Goal: Transaction & Acquisition: Purchase product/service

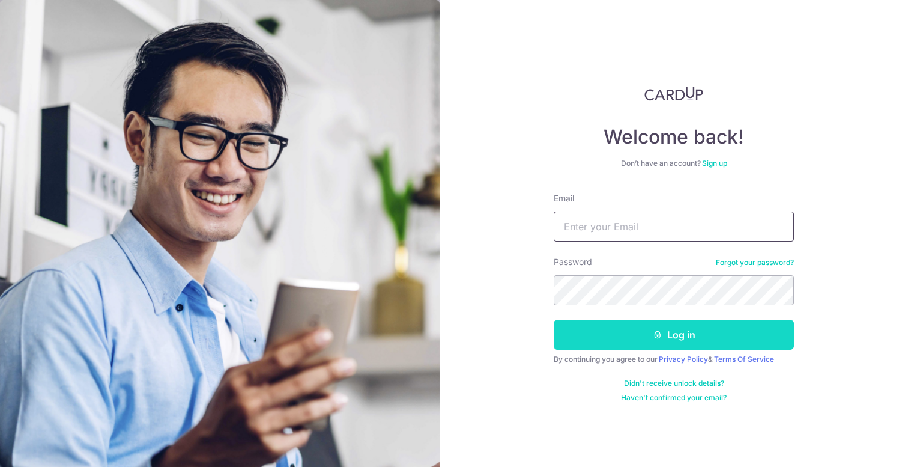
type input "erwin.cxy@outlook.com"
click at [640, 331] on button "Log in" at bounding box center [674, 334] width 240 height 30
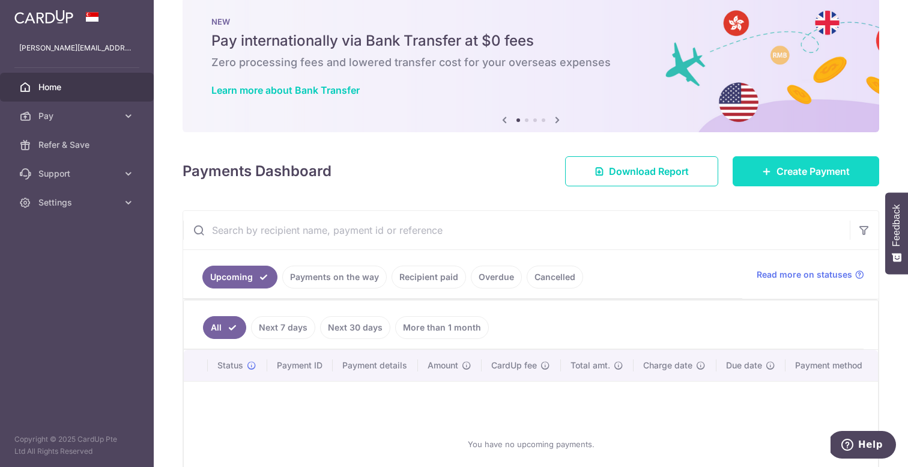
scroll to position [19, 0]
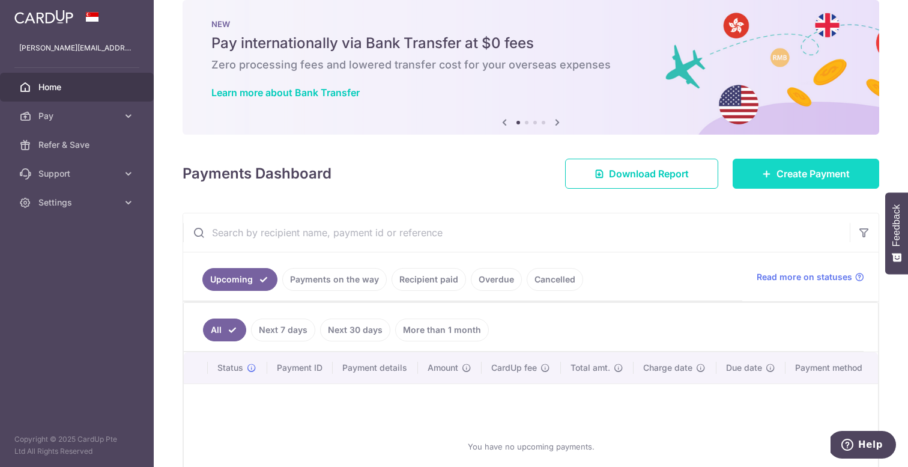
click at [776, 175] on span "Create Payment" at bounding box center [812, 173] width 73 height 14
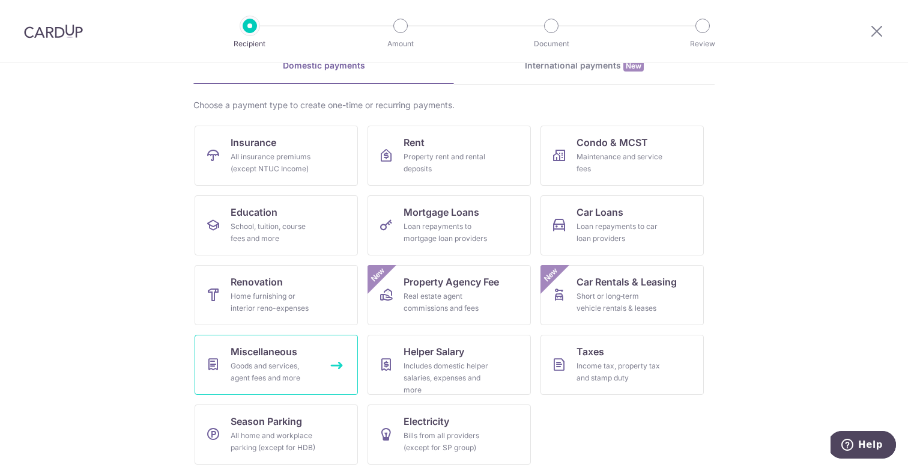
scroll to position [71, 0]
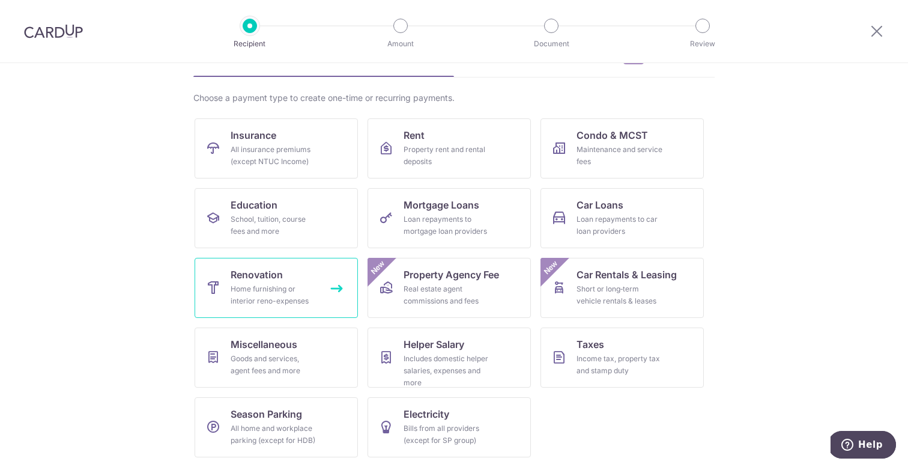
click at [280, 275] on link "Renovation Home furnishing or interior reno-expenses" at bounding box center [276, 288] width 163 height 60
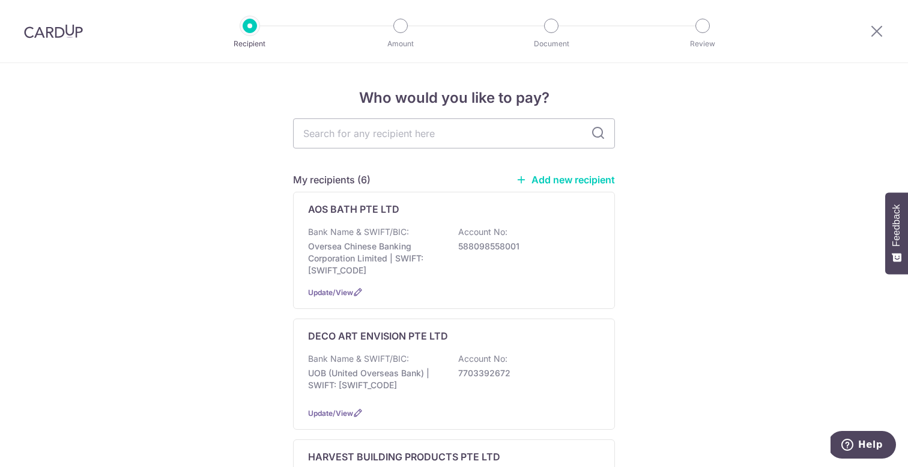
click at [562, 184] on link "Add new recipient" at bounding box center [565, 180] width 99 height 12
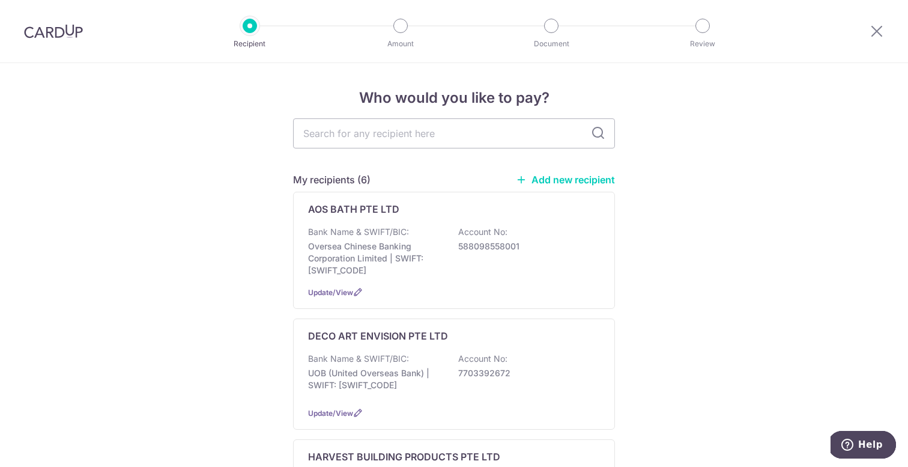
click at [555, 177] on link "Add new recipient" at bounding box center [565, 180] width 99 height 12
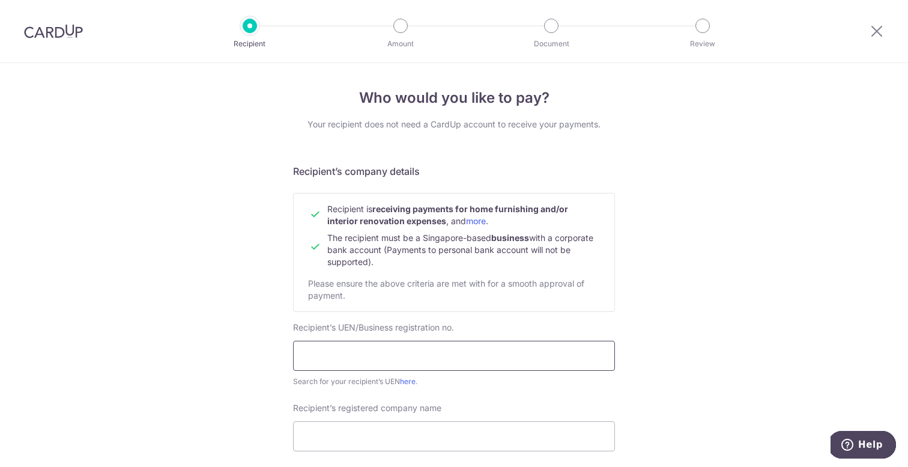
click at [395, 354] on input "text" at bounding box center [454, 355] width 322 height 30
click at [423, 363] on input "text" at bounding box center [454, 355] width 322 height 30
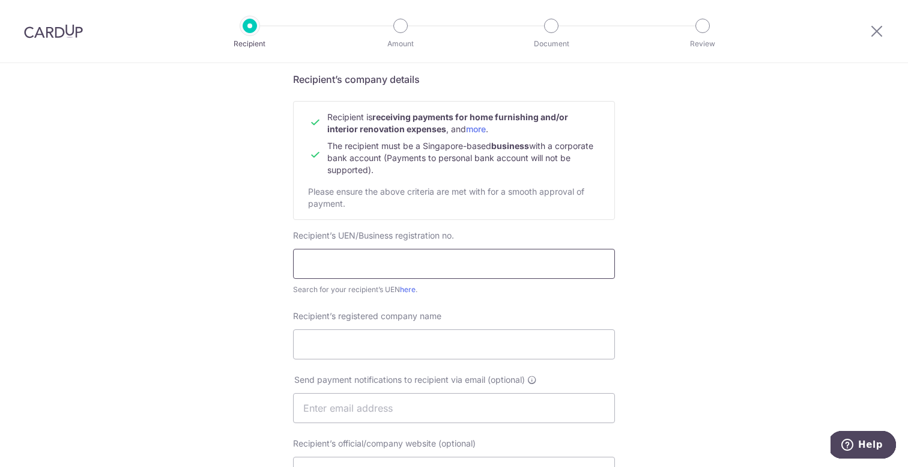
scroll to position [246, 0]
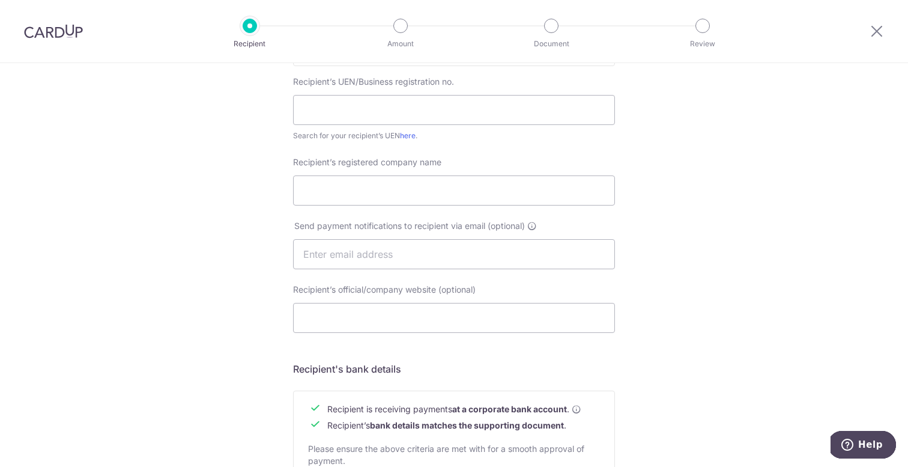
click at [219, 285] on div "Who would you like to pay? Your recipient does not need a CardUp account to rec…" at bounding box center [454, 268] width 908 height 903
click at [343, 113] on input "text" at bounding box center [454, 110] width 322 height 30
click at [307, 115] on input "text" at bounding box center [454, 110] width 322 height 30
click at [453, 89] on div "Recipient’s UEN/Business registration no. Search for your recipient’s UEN here ." at bounding box center [454, 109] width 322 height 66
click at [407, 135] on link "here" at bounding box center [408, 135] width 16 height 9
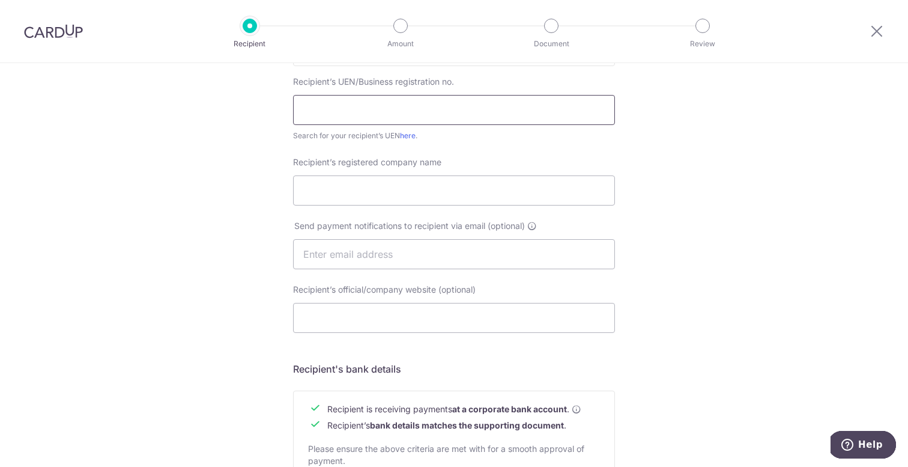
click at [356, 98] on input "text" at bounding box center [454, 110] width 322 height 30
paste input "202426180N"
type input "202426180N"
click at [394, 138] on div "Search for your recipient’s UEN here ." at bounding box center [454, 136] width 322 height 12
click at [423, 138] on div "Search for your recipient’s UEN here ." at bounding box center [454, 136] width 322 height 12
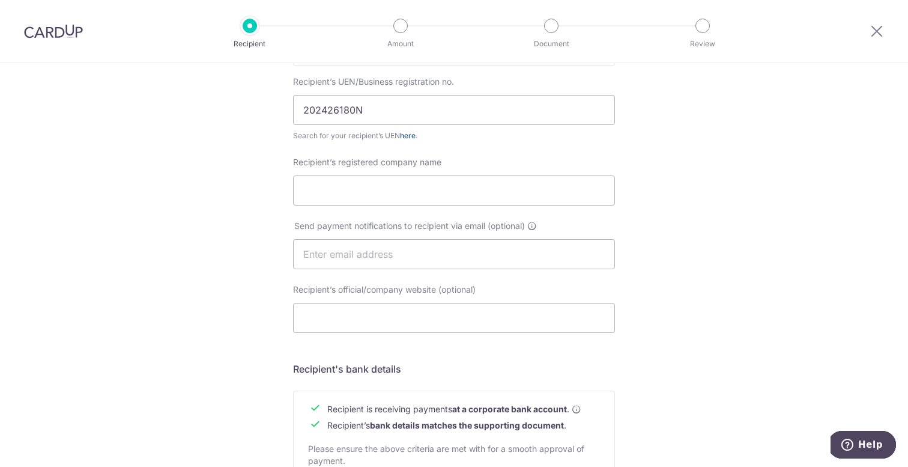
click at [410, 138] on link "here" at bounding box center [408, 135] width 16 height 9
drag, startPoint x: 398, startPoint y: 112, endPoint x: 201, endPoint y: 89, distance: 198.3
click at [171, 85] on div "Who would you like to pay? Your recipient does not need a CardUp account to rec…" at bounding box center [454, 268] width 908 height 903
click at [422, 198] on input "Recipient’s registered company name" at bounding box center [454, 190] width 322 height 30
type input "OVERIT PTE LTD"
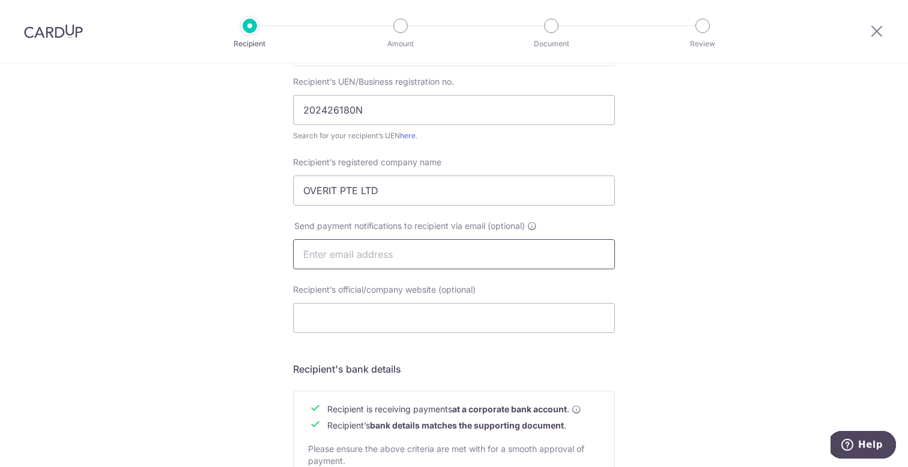
click at [437, 257] on input "text" at bounding box center [454, 254] width 322 height 30
paste input "office@overitsg.com"
type input "office@overitsg.com"
click at [342, 313] on input "Recipient’s official/company website (optional)" at bounding box center [454, 318] width 322 height 30
paste input "https://www.overitsg.com/"
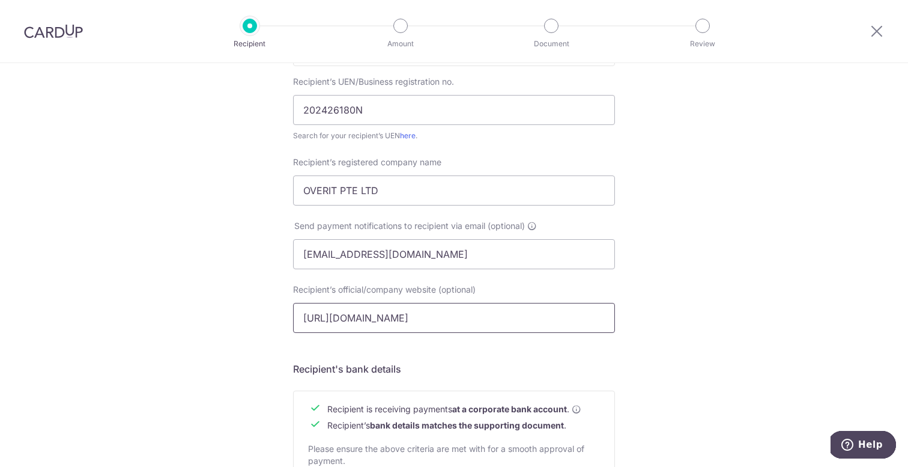
type input "https://www.overitsg.com/"
click at [263, 327] on div "Who would you like to pay? Your recipient does not need a CardUp account to rec…" at bounding box center [454, 268] width 908 height 903
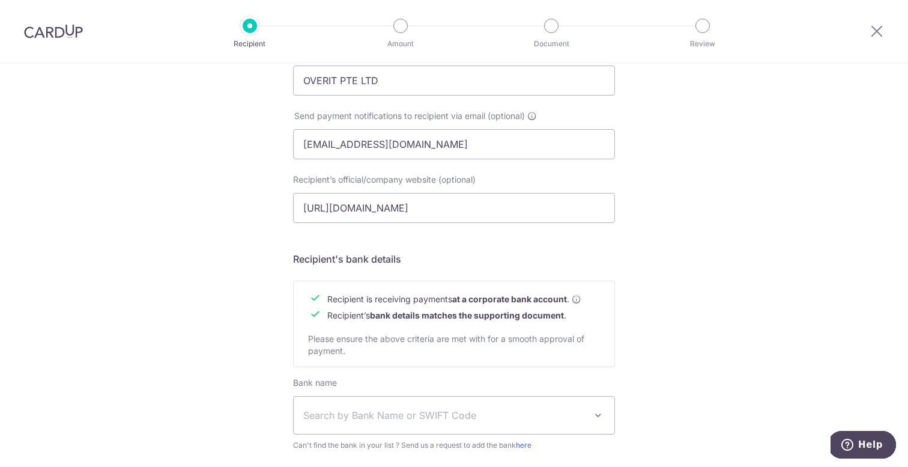
scroll to position [500, 0]
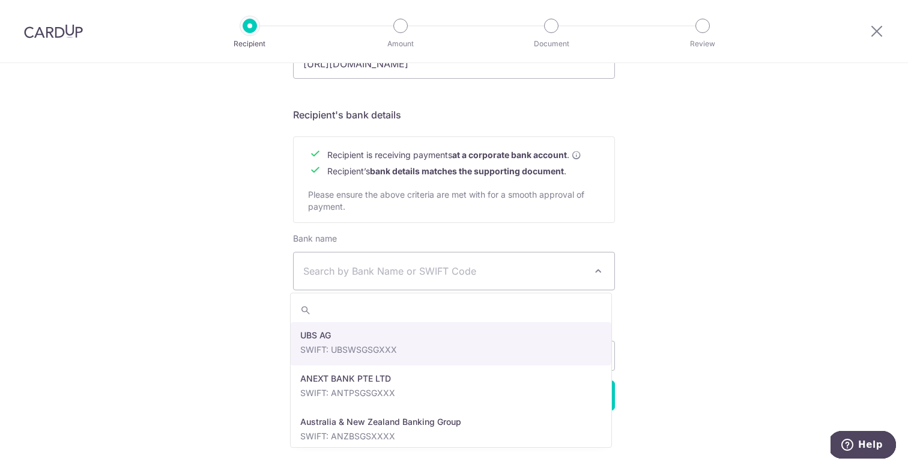
click at [360, 274] on span "Search by Bank Name or SWIFT Code" at bounding box center [444, 271] width 282 height 14
click at [337, 273] on span "Search by Bank Name or SWIFT Code" at bounding box center [444, 271] width 282 height 14
click at [383, 274] on span "Search by Bank Name or SWIFT Code" at bounding box center [444, 271] width 282 height 14
type input "mayban"
select select "10"
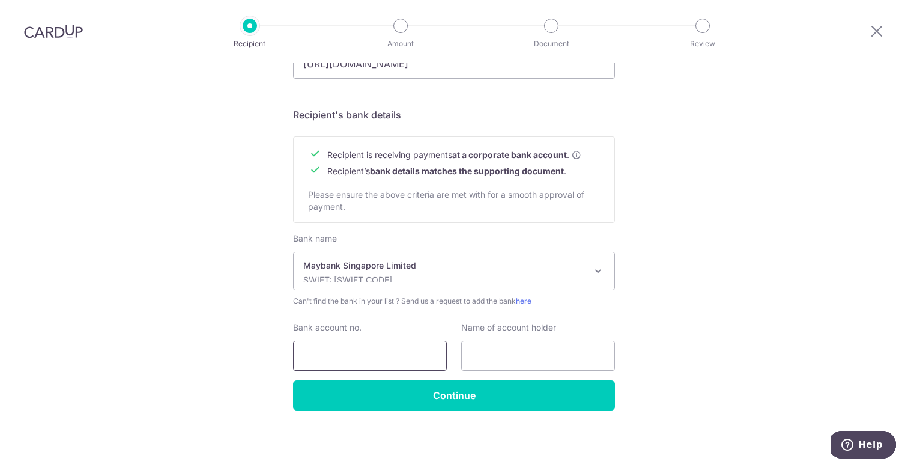
click at [387, 357] on input "Bank account no." at bounding box center [370, 355] width 154 height 30
paste input "0415 1090 176"
click at [330, 354] on input "0415 1090 176" at bounding box center [370, 355] width 154 height 30
drag, startPoint x: 324, startPoint y: 354, endPoint x: 336, endPoint y: 353, distance: 12.1
click at [325, 354] on input "0415 1090 176" at bounding box center [370, 355] width 154 height 30
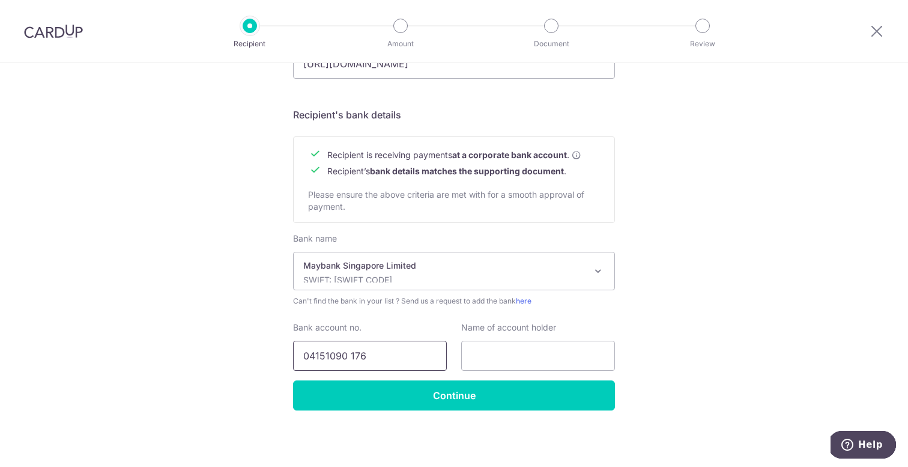
click at [345, 357] on input "04151090 176" at bounding box center [370, 355] width 154 height 30
type input "04151090176"
click at [502, 353] on input "text" at bounding box center [538, 355] width 154 height 30
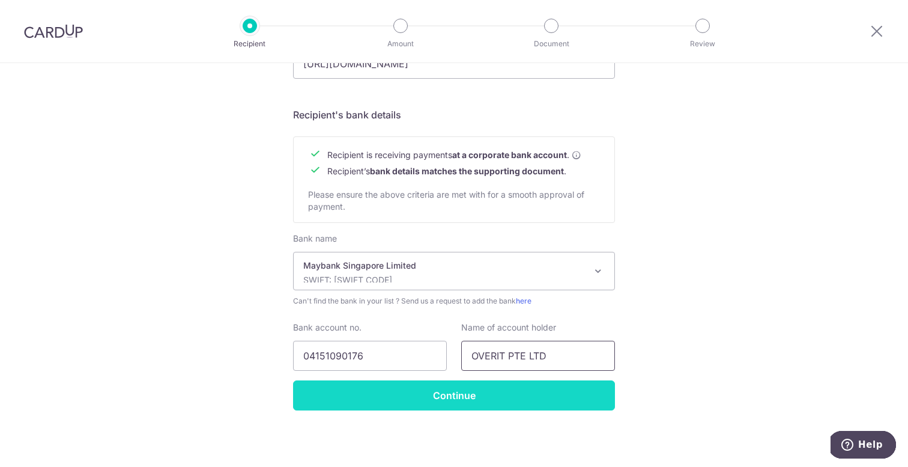
type input "OVERIT PTE LTD"
click at [501, 396] on input "Continue" at bounding box center [454, 395] width 322 height 30
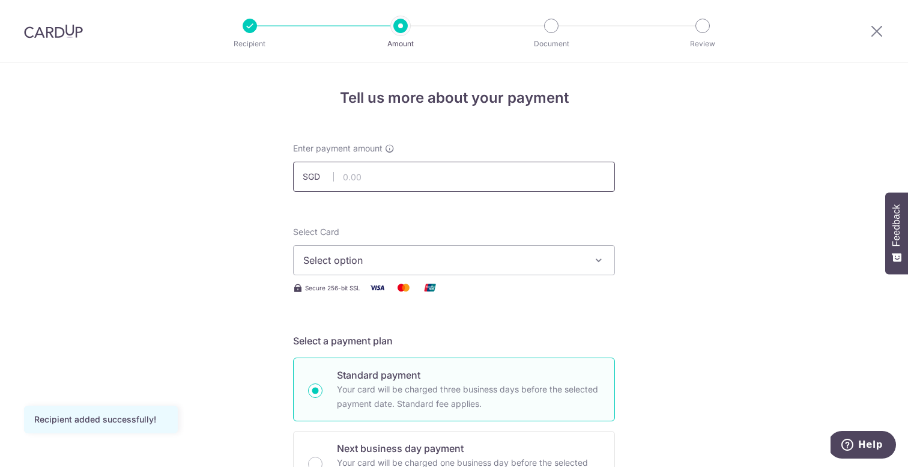
click at [356, 173] on input "text" at bounding box center [454, 177] width 322 height 30
type input "525.83"
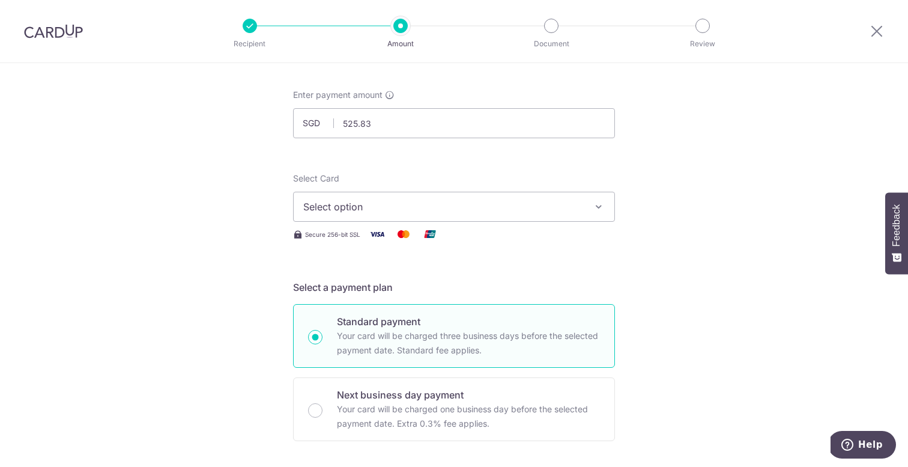
scroll to position [115, 0]
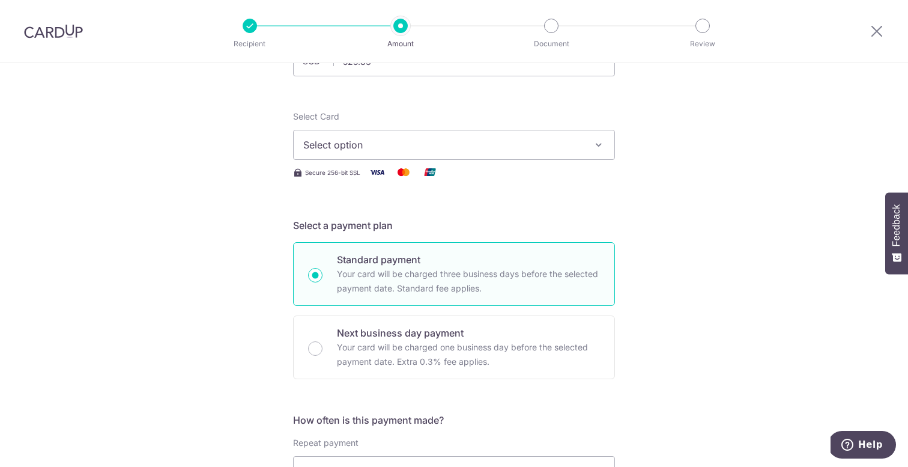
click at [379, 135] on button "Select option" at bounding box center [454, 145] width 322 height 30
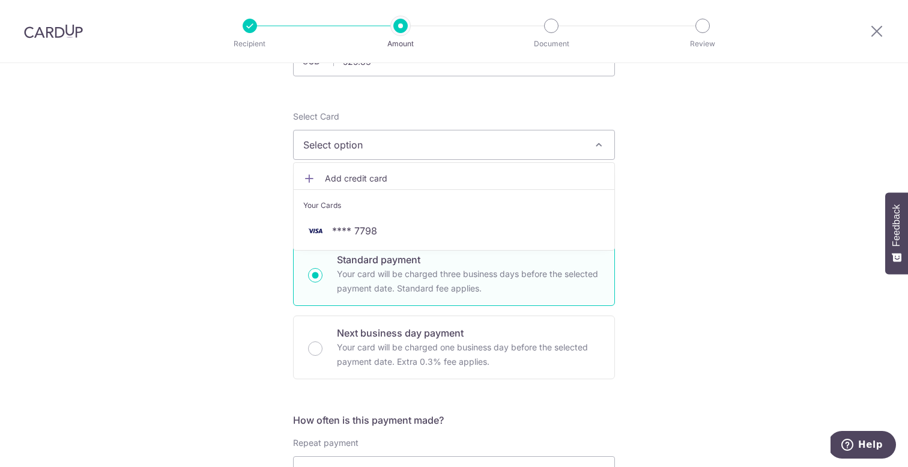
click at [386, 176] on span "Add credit card" at bounding box center [465, 178] width 280 height 12
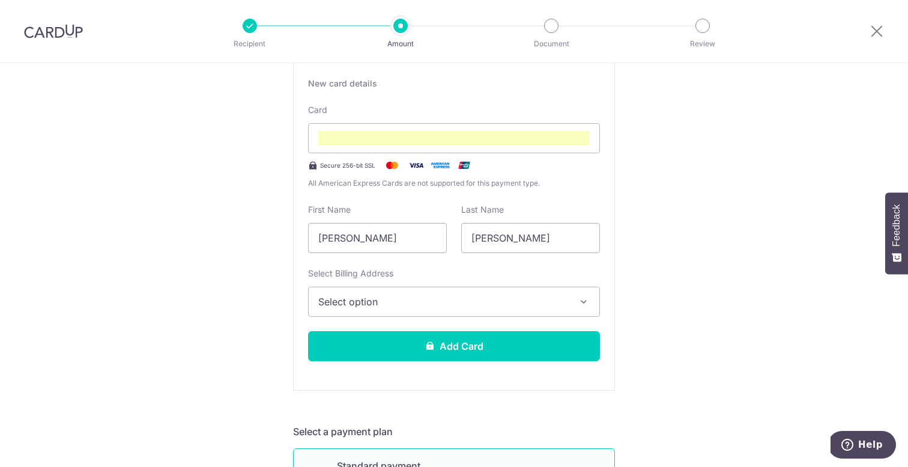
scroll to position [228, 0]
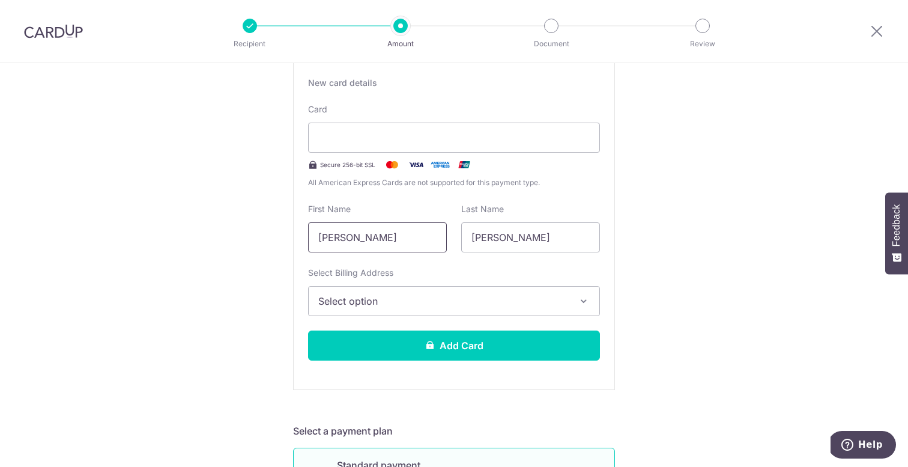
click at [392, 234] on input "[PERSON_NAME]" at bounding box center [377, 237] width 139 height 30
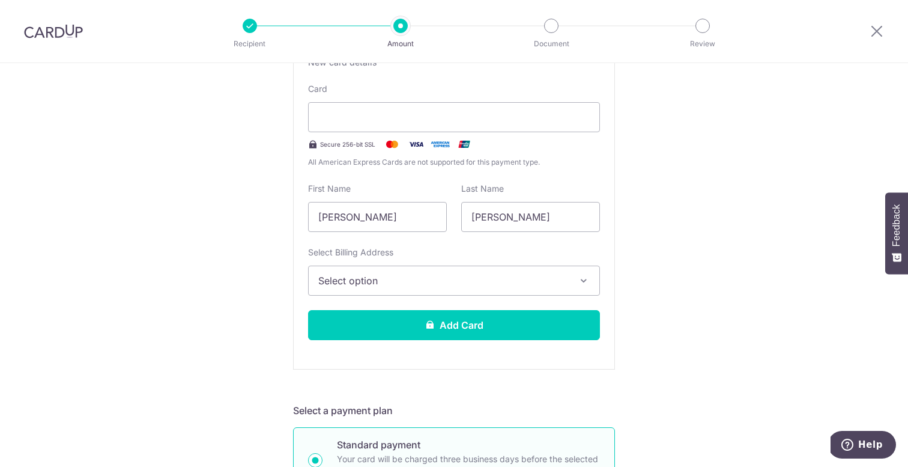
scroll to position [253, 0]
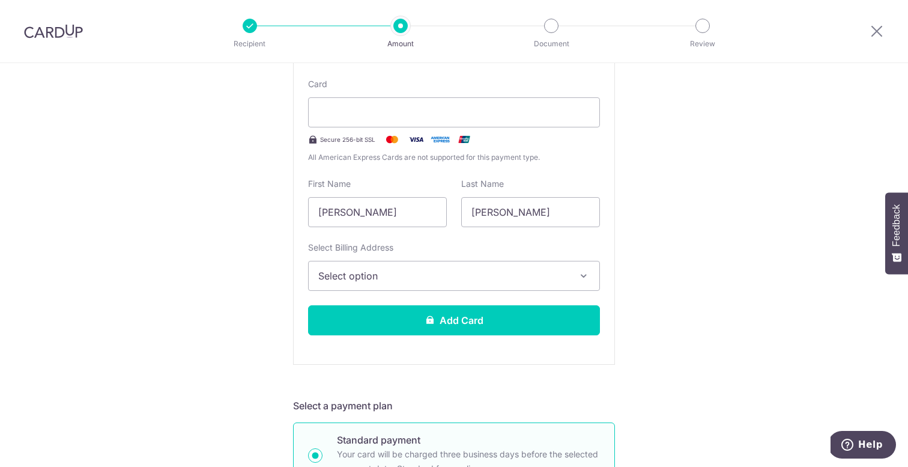
click at [360, 285] on button "Select option" at bounding box center [454, 276] width 292 height 30
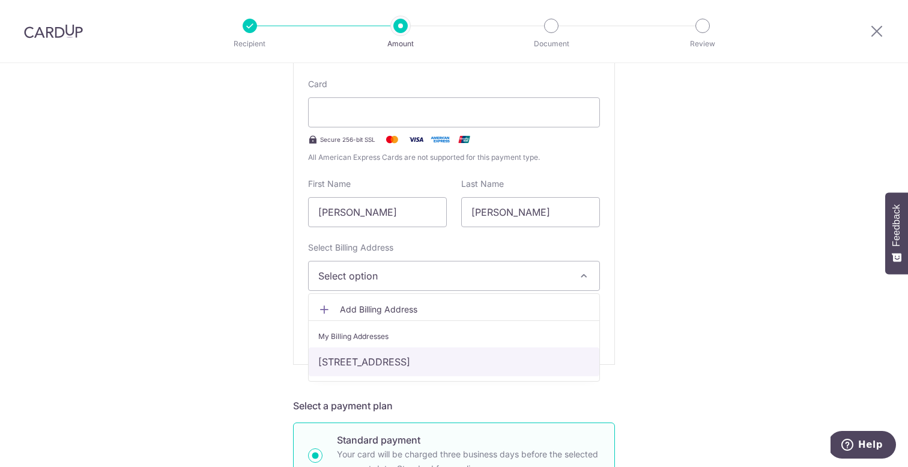
click at [365, 359] on link "[STREET_ADDRESS]" at bounding box center [454, 361] width 291 height 29
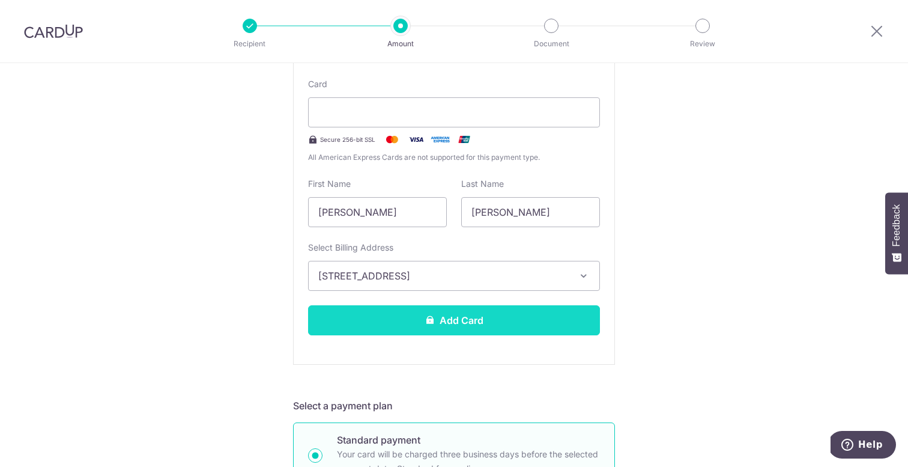
click at [403, 328] on button "Add Card" at bounding box center [454, 320] width 292 height 30
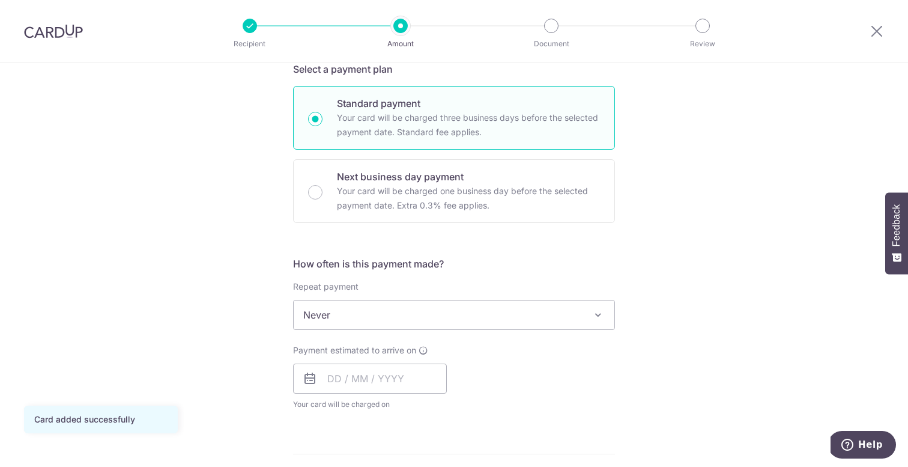
scroll to position [273, 0]
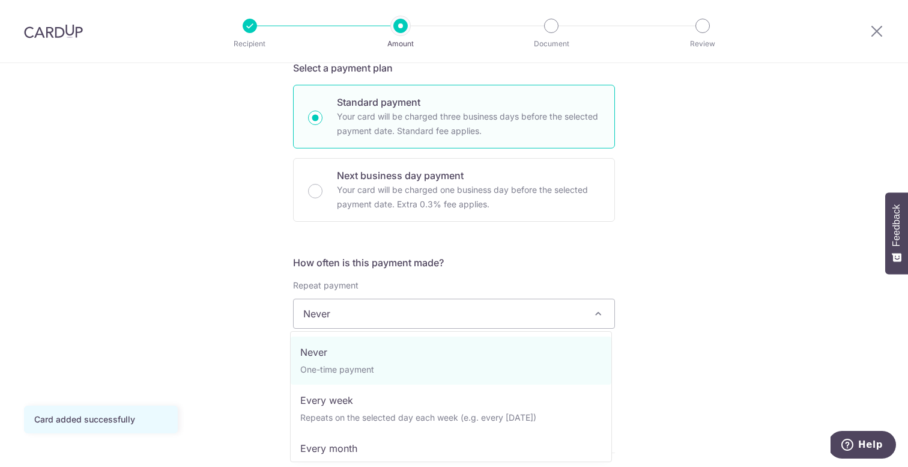
click at [348, 309] on span "Never" at bounding box center [454, 313] width 321 height 29
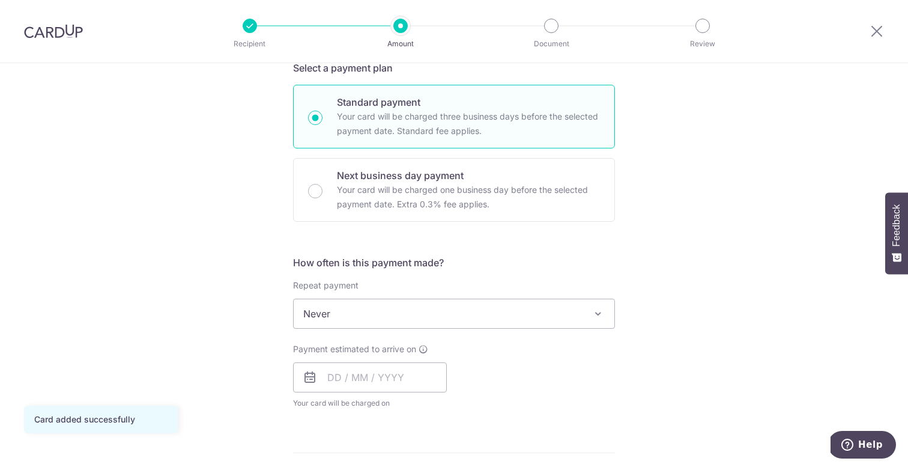
click at [244, 311] on div "Tell us more about your payment Enter payment amount SGD 525.83 525.83 Card add…" at bounding box center [454, 373] width 908 height 1167
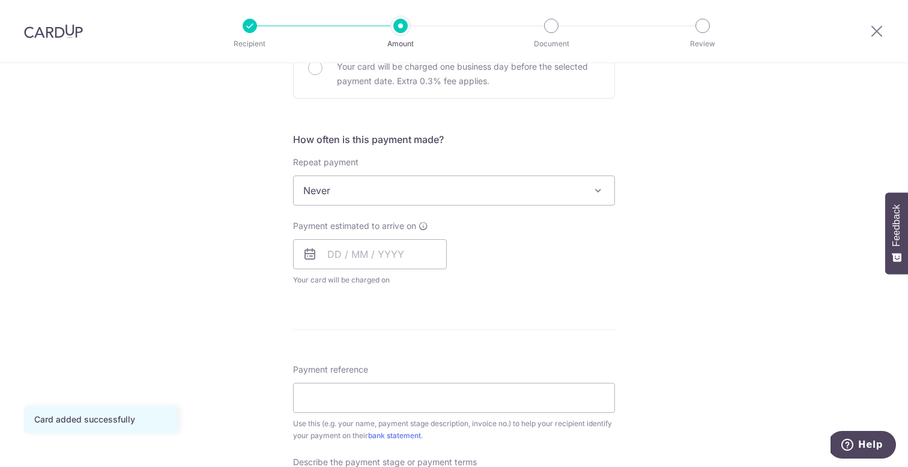
scroll to position [531, 0]
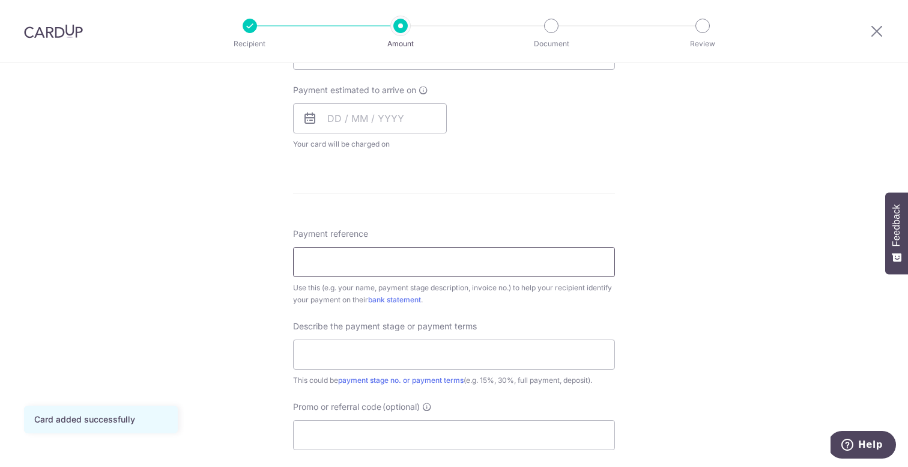
click at [342, 256] on input "Payment reference" at bounding box center [454, 262] width 322 height 30
click at [276, 294] on div "Tell us more about your payment Enter payment amount SGD 525.83 525.83 Card add…" at bounding box center [454, 115] width 908 height 1167
click at [396, 256] on input "Payment reference" at bounding box center [454, 262] width 322 height 30
type input "I"
paste input "00030305"
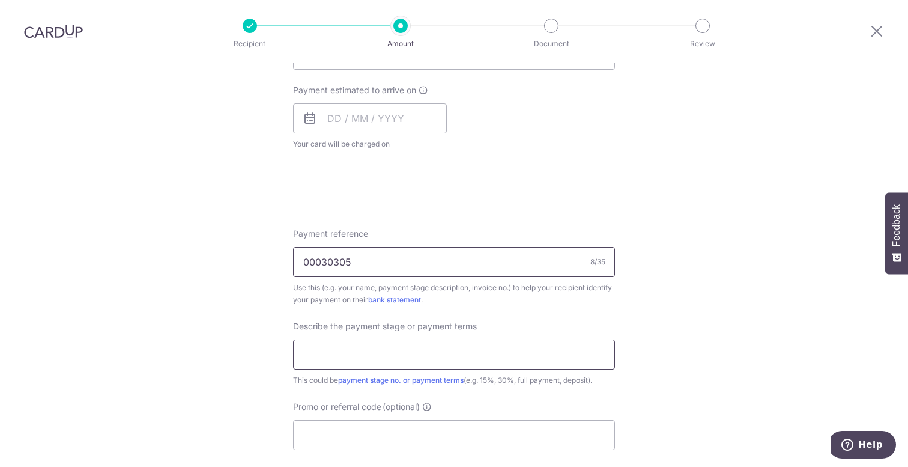
type input "00030305"
click at [375, 353] on input "text" at bounding box center [454, 354] width 322 height 30
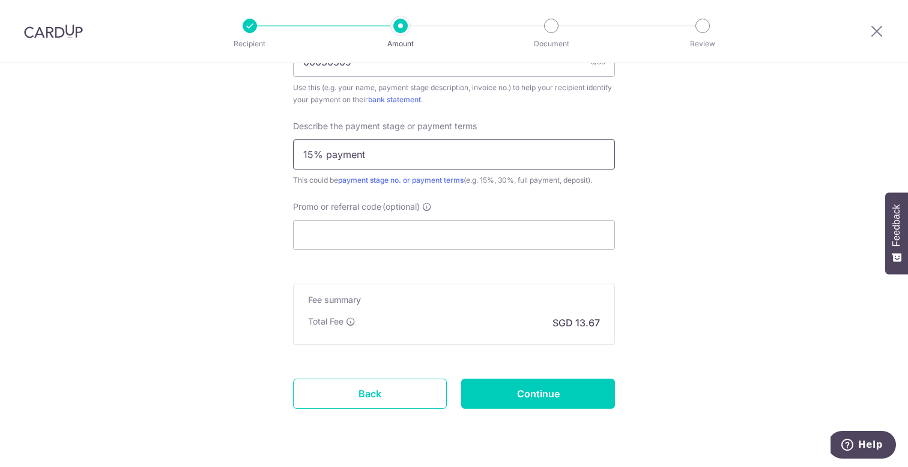
scroll to position [763, 0]
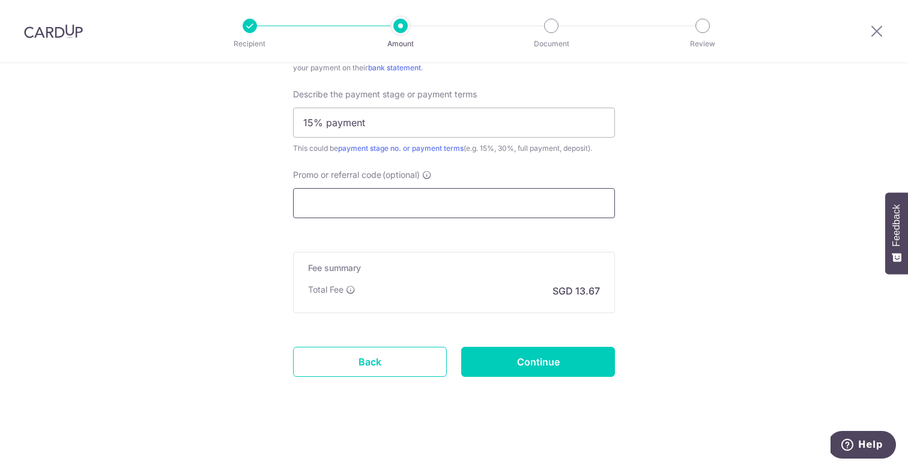
click at [386, 196] on input "Promo or referral code (optional)" at bounding box center [454, 203] width 322 height 30
click at [346, 125] on input "15% payment" at bounding box center [454, 122] width 322 height 30
drag, startPoint x: 401, startPoint y: 127, endPoint x: 104, endPoint y: 84, distance: 299.2
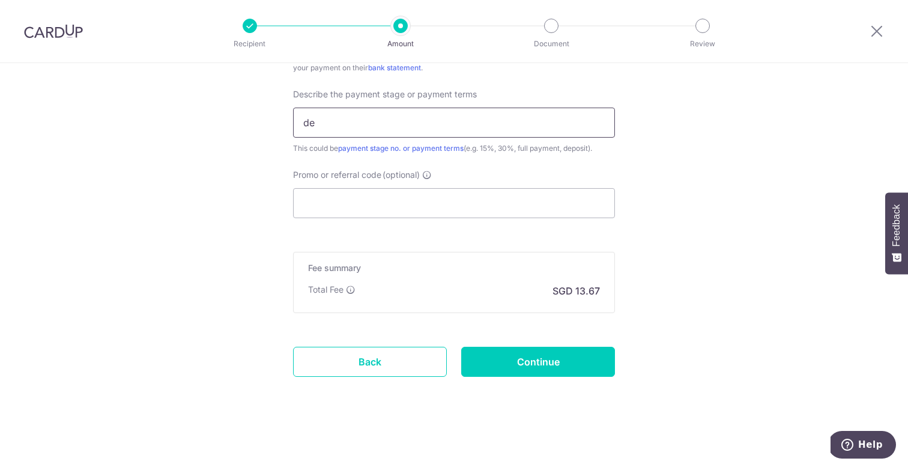
type input "d"
type input "15% payment"
click at [347, 214] on input "Promo or referral code (optional)" at bounding box center [454, 203] width 322 height 30
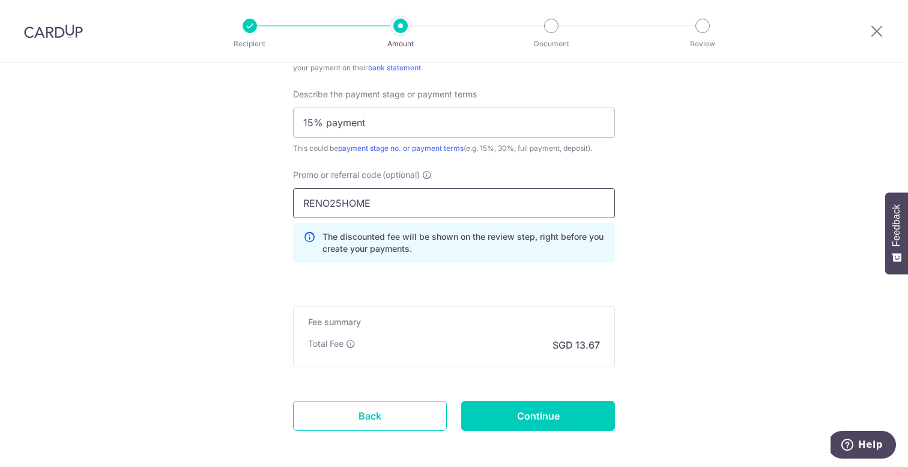
type input "RENO25HOME"
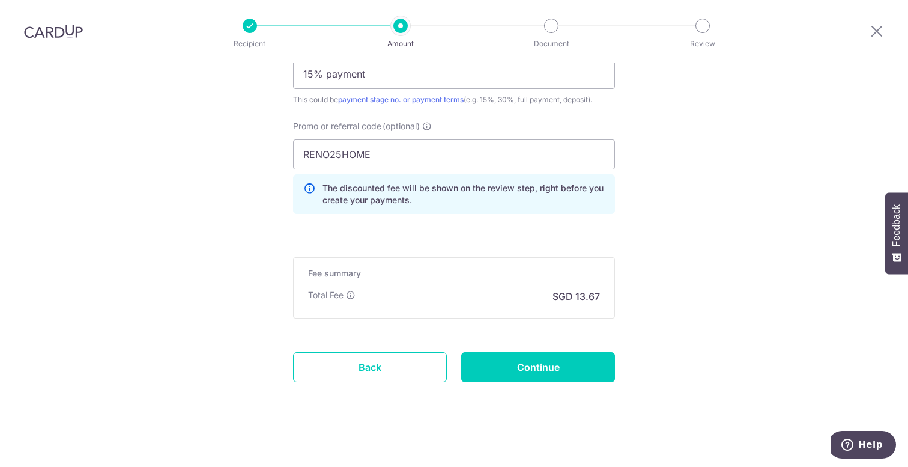
scroll to position [817, 0]
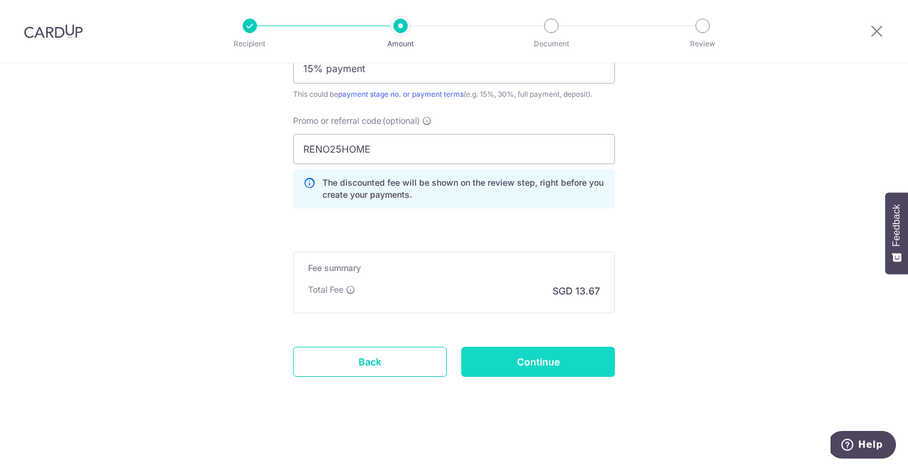
click at [542, 353] on input "Continue" at bounding box center [538, 361] width 154 height 30
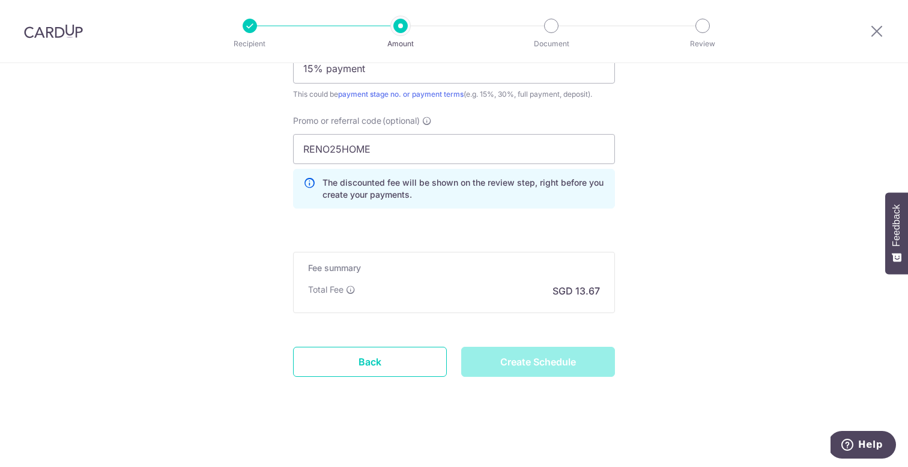
type input "Create Schedule"
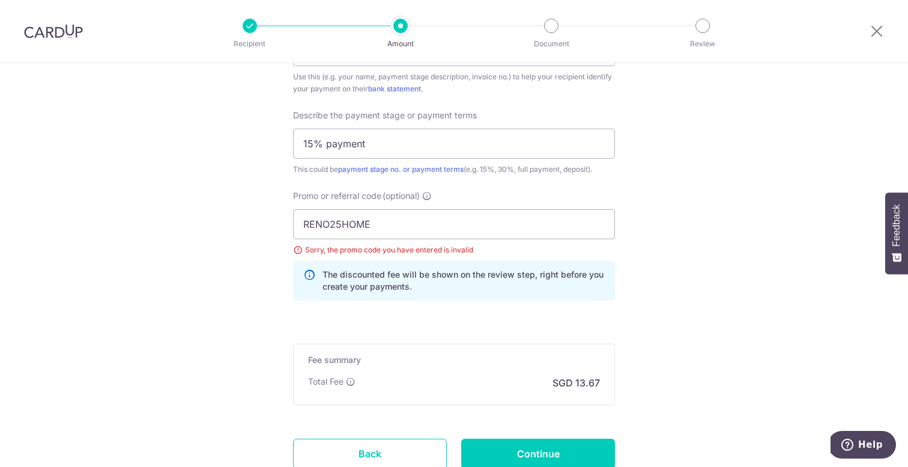
scroll to position [863, 0]
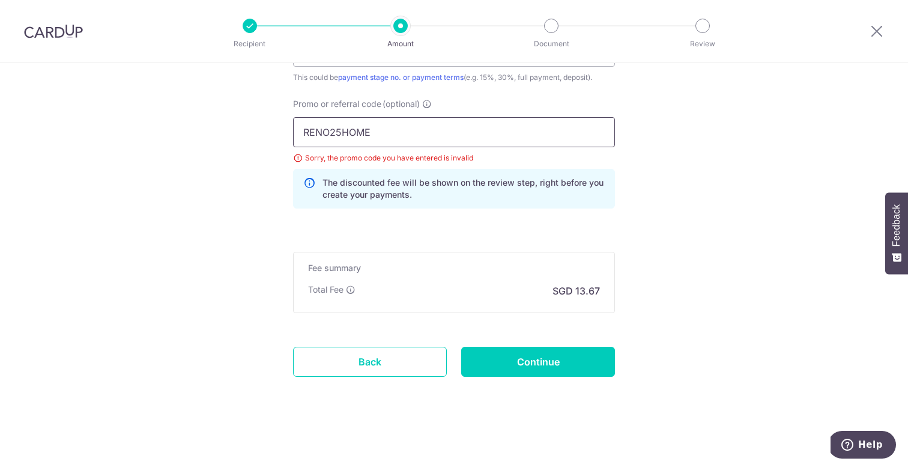
drag, startPoint x: 340, startPoint y: 132, endPoint x: 492, endPoint y: 142, distance: 152.2
click at [466, 140] on input "RENO25HOME" at bounding box center [454, 132] width 322 height 30
type input "RENO25ONE"
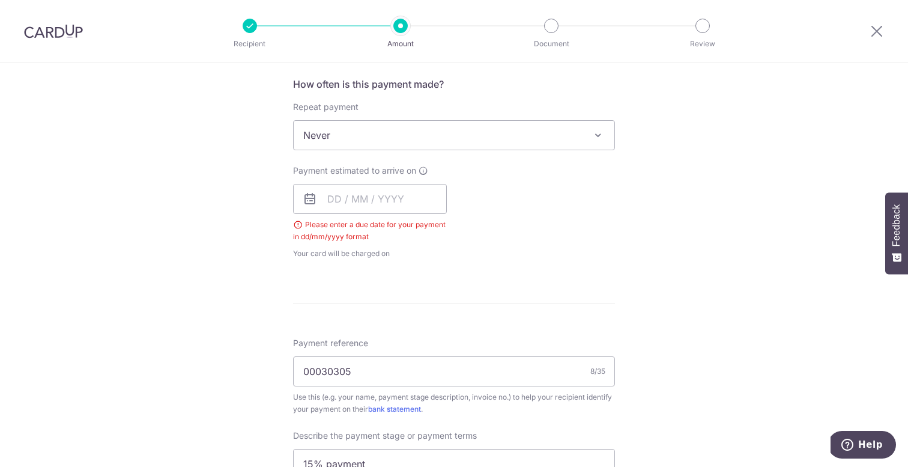
scroll to position [468, 0]
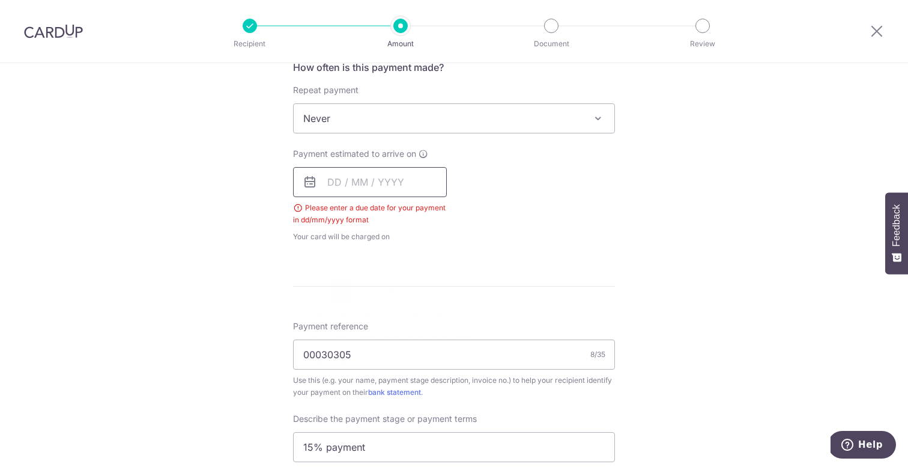
click at [343, 177] on input "text" at bounding box center [370, 182] width 154 height 30
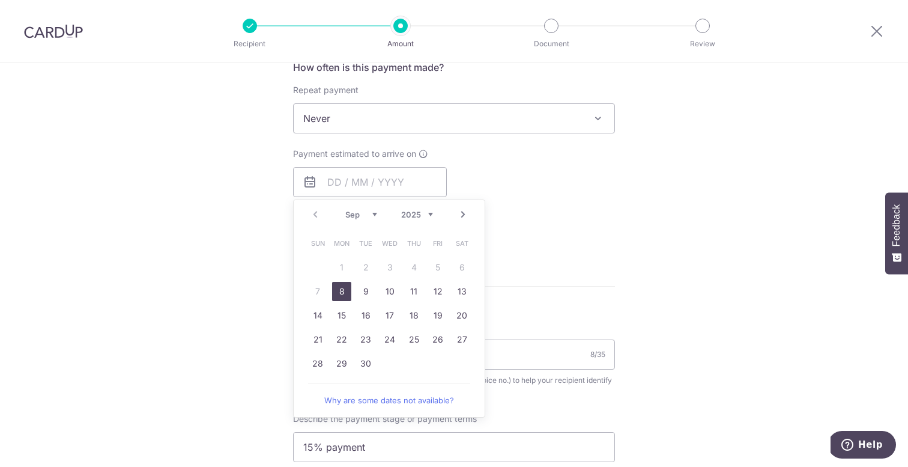
click at [339, 289] on link "8" at bounding box center [341, 291] width 19 height 19
type input "[DATE]"
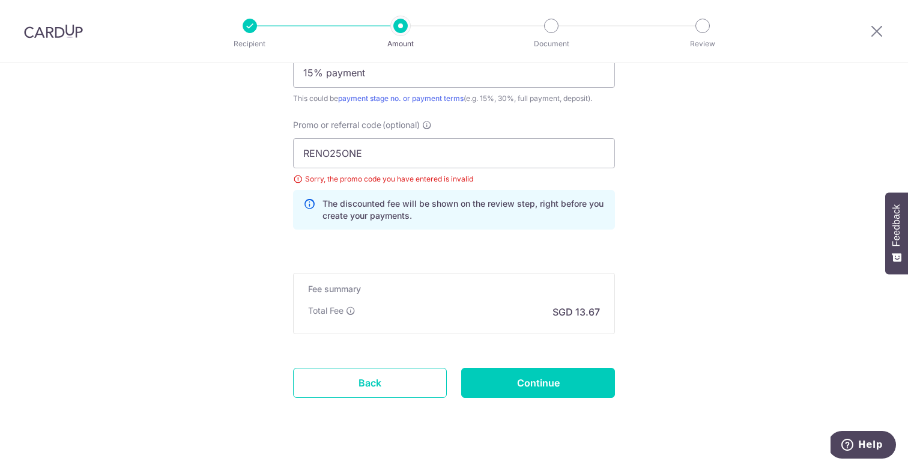
scroll to position [883, 0]
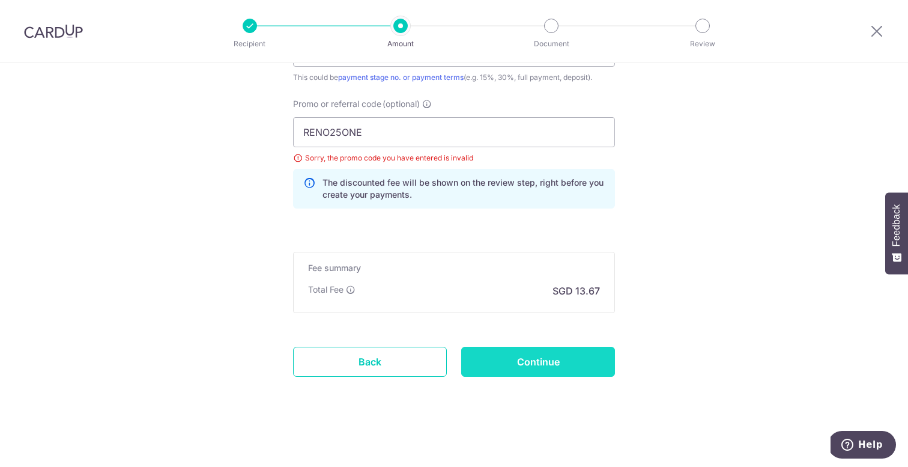
click at [539, 365] on input "Continue" at bounding box center [538, 361] width 154 height 30
type input "Create Schedule"
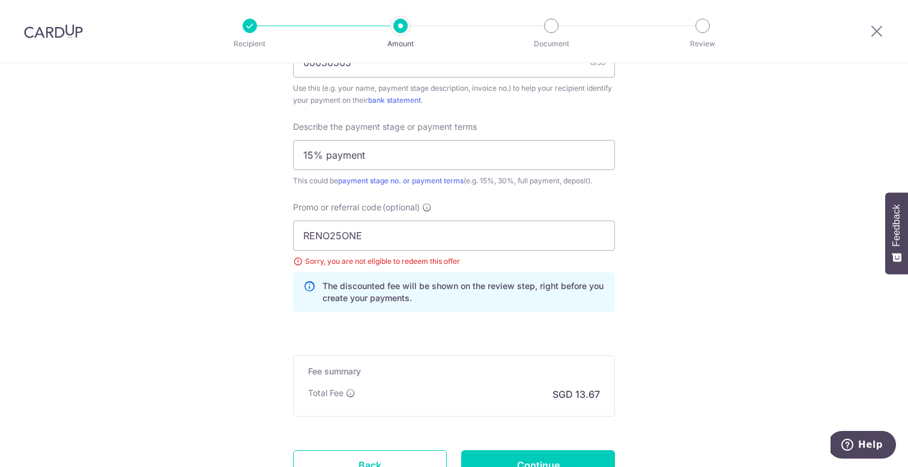
scroll to position [778, 0]
click at [382, 235] on input "RENO25ONE" at bounding box center [454, 238] width 322 height 30
drag, startPoint x: 235, startPoint y: 225, endPoint x: 138, endPoint y: 225, distance: 97.9
click at [411, 246] on input "RENO25ONE" at bounding box center [454, 238] width 322 height 30
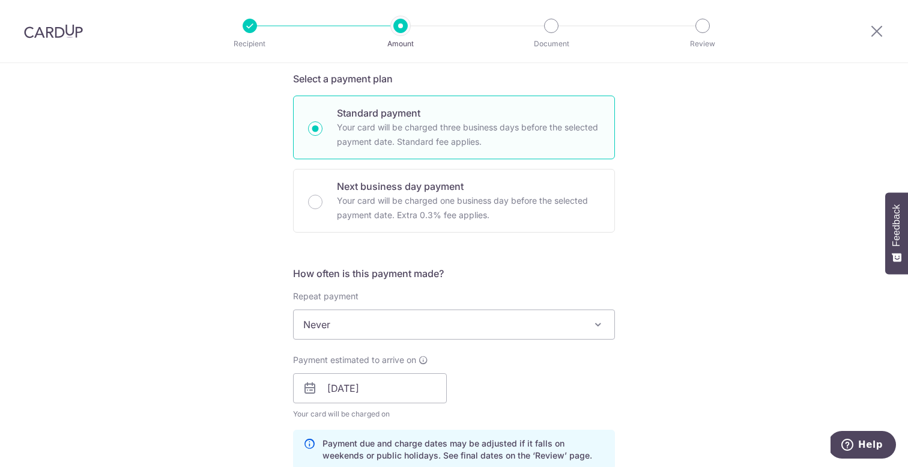
scroll to position [95, 0]
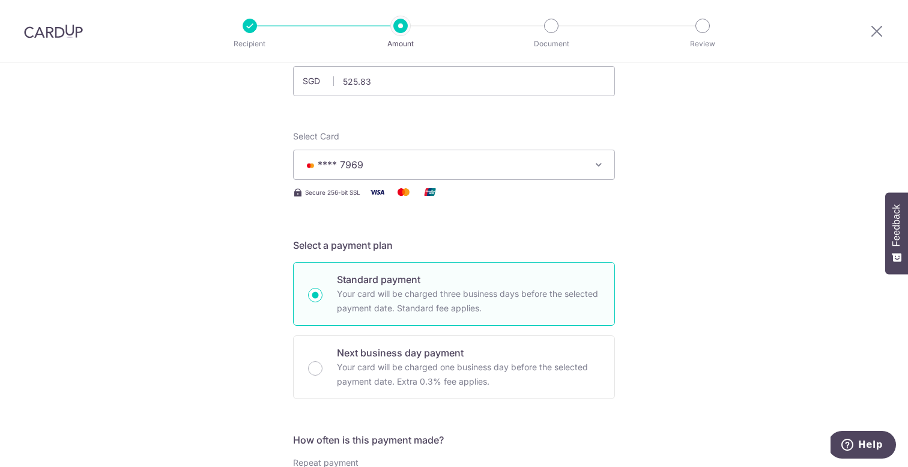
click at [363, 172] on button "**** 7969" at bounding box center [454, 165] width 322 height 30
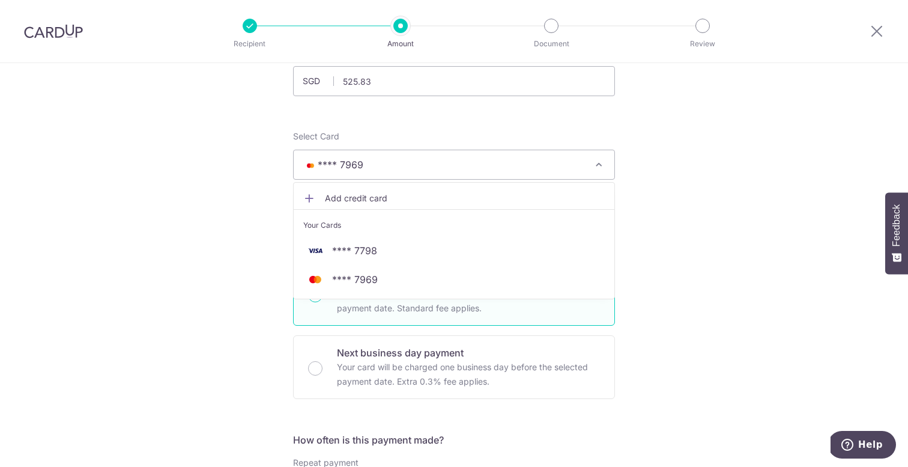
click at [363, 197] on span "Add credit card" at bounding box center [465, 198] width 280 height 12
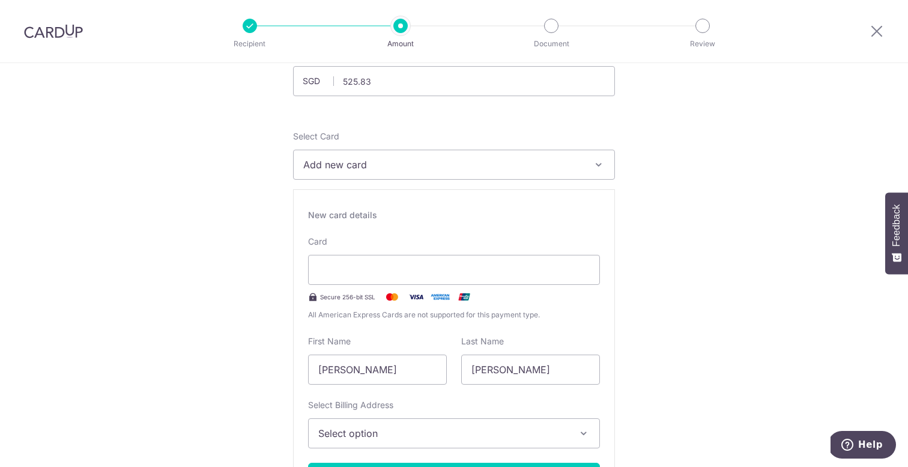
click at [373, 384] on div "New card details Card Secure 256-bit SSL All American Express Cards are not sup…" at bounding box center [454, 355] width 322 height 333
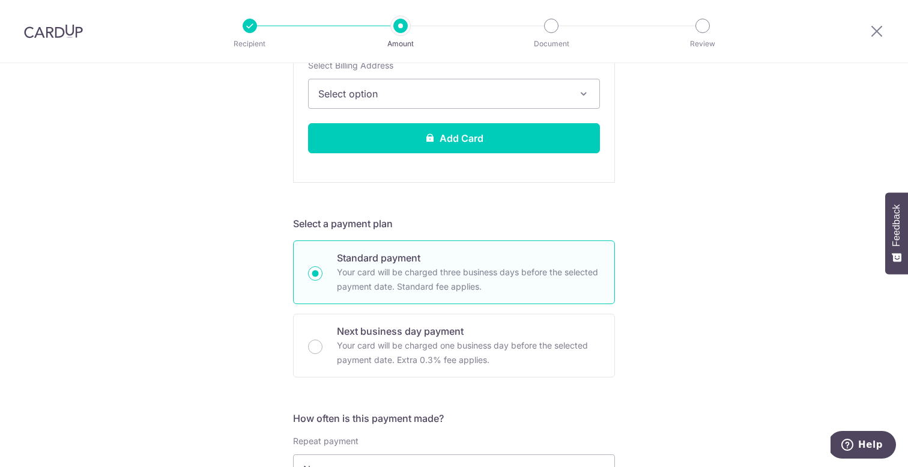
scroll to position [366, 0]
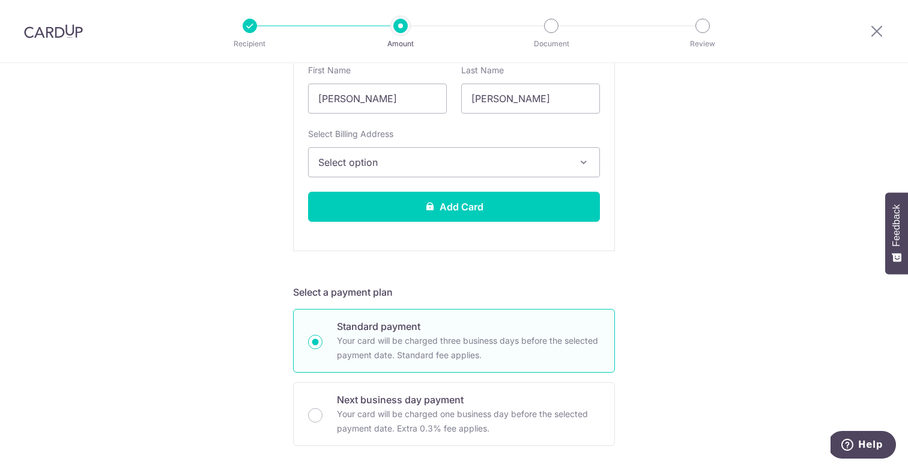
click at [376, 165] on span "Select option" at bounding box center [443, 162] width 250 height 14
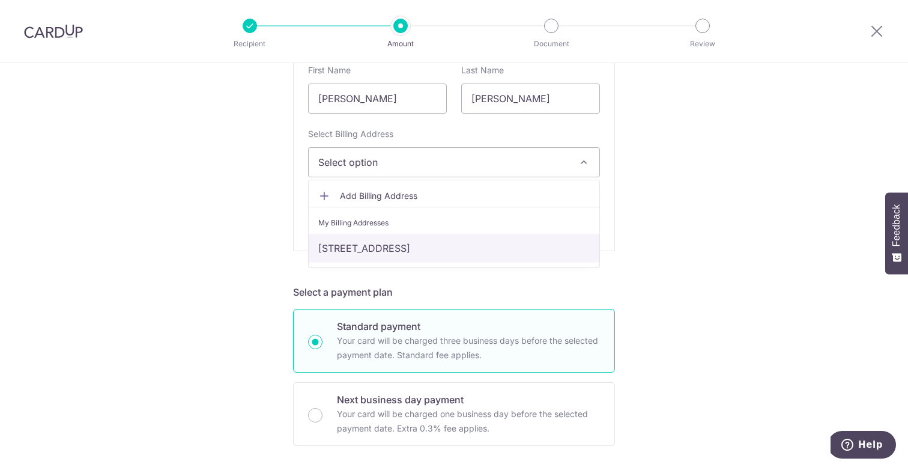
click at [369, 244] on link "961C Tampines Street 96, #17-474, Singapore, Singapore, Singapore-523961" at bounding box center [454, 248] width 291 height 29
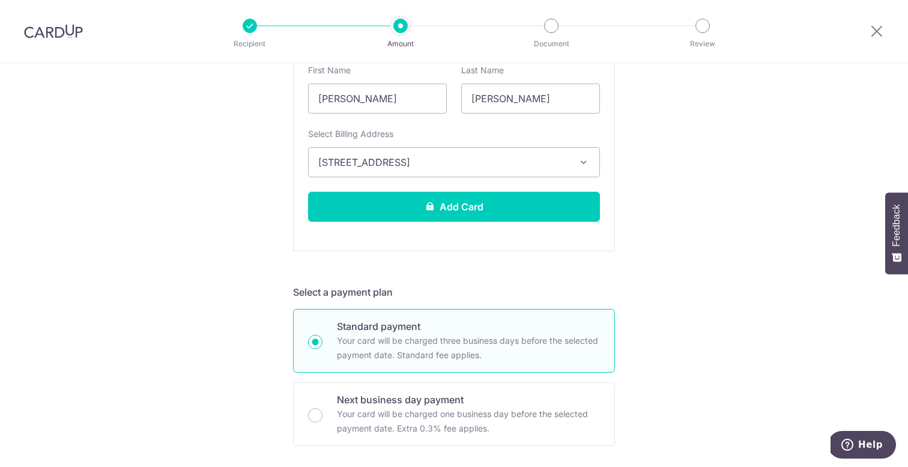
click at [397, 190] on div "New card details Card Secure 256-bit SSL All American Express Cards are not sup…" at bounding box center [454, 84] width 322 height 333
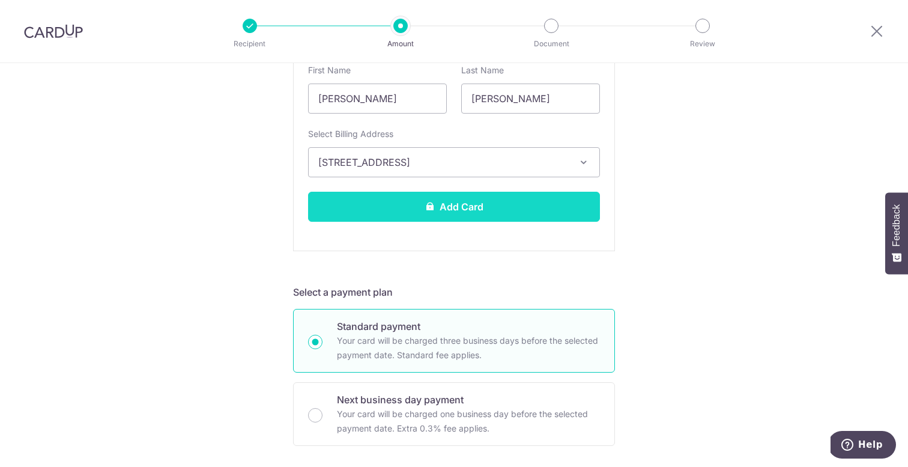
click at [389, 208] on button "Add Card" at bounding box center [454, 207] width 292 height 30
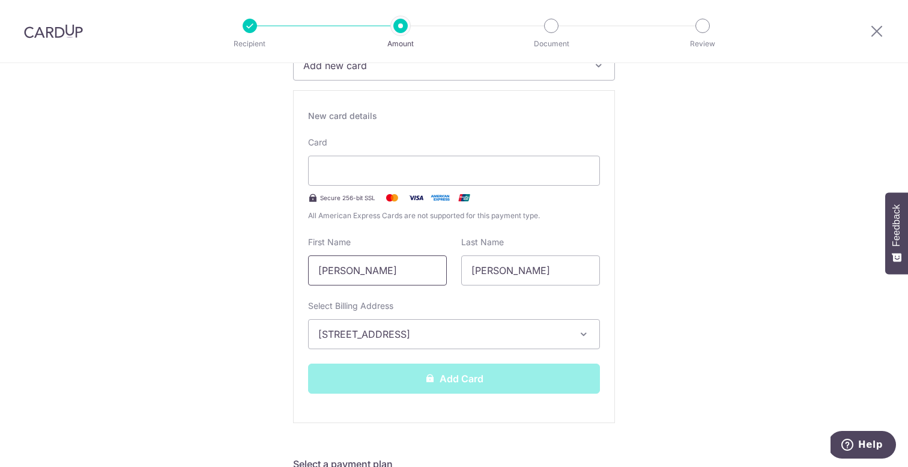
scroll to position [193, 0]
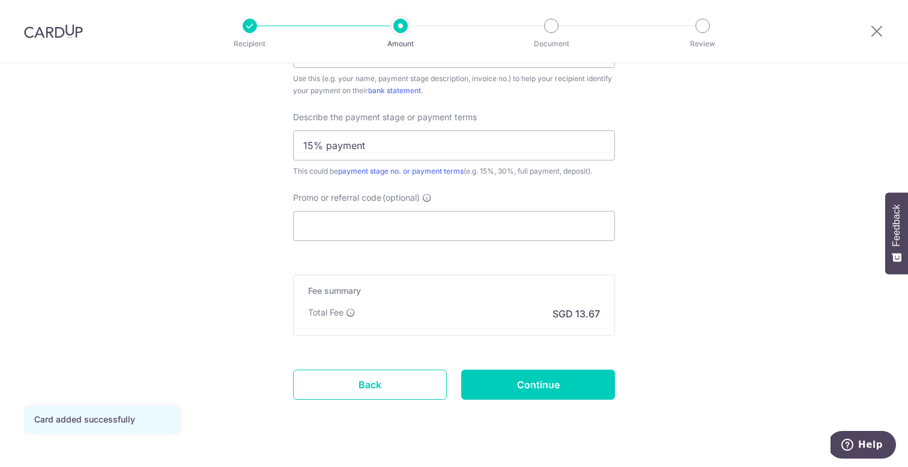
scroll to position [684, 0]
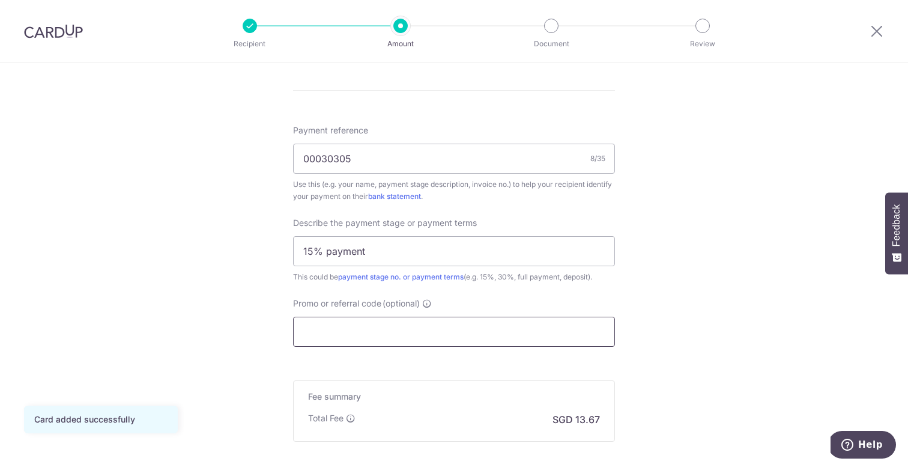
click at [359, 327] on input "Promo or referral code (optional)" at bounding box center [454, 331] width 322 height 30
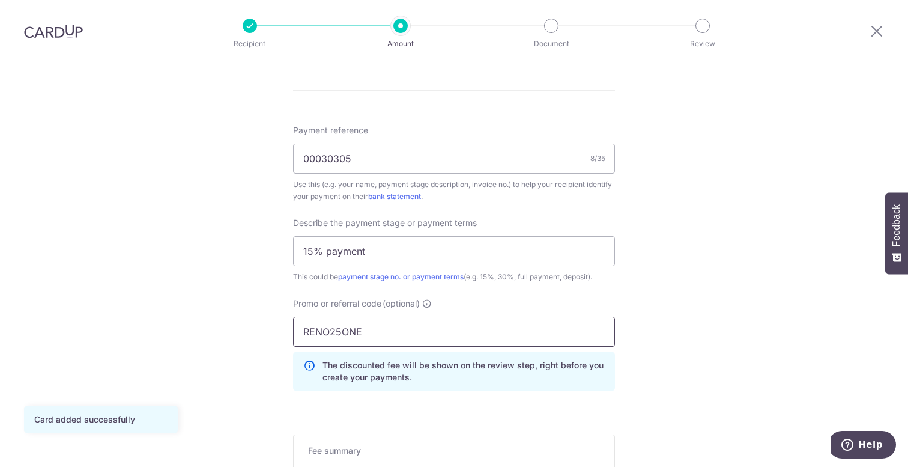
type input "RENO25ONE"
click at [186, 347] on div "Tell us more about your payment Enter payment amount SGD 525.83 525.83 Card add…" at bounding box center [454, 14] width 908 height 1270
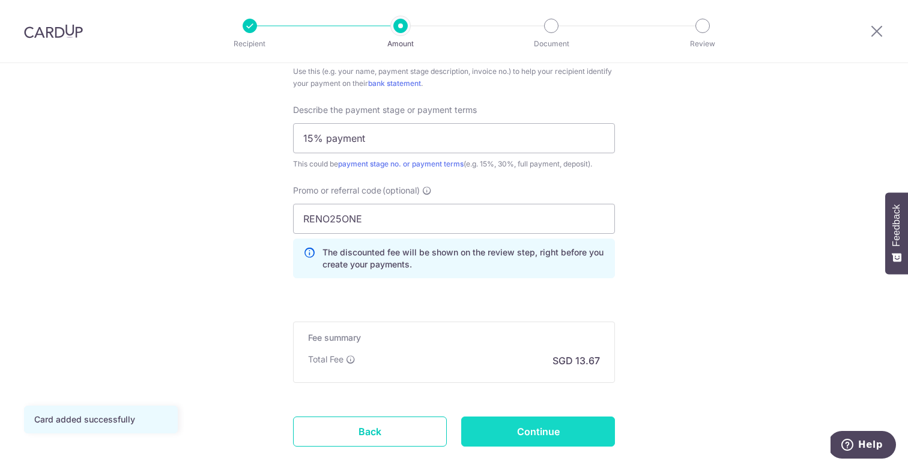
scroll to position [847, 0]
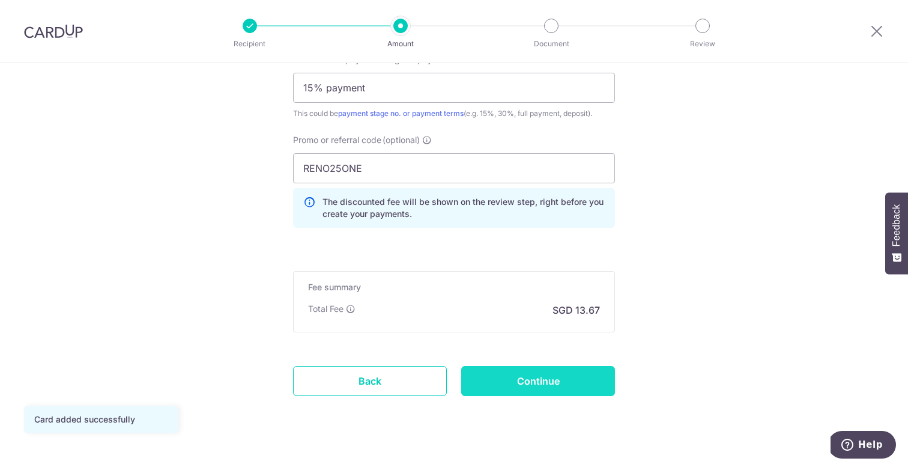
click at [578, 389] on input "Continue" at bounding box center [538, 381] width 154 height 30
type input "Update Schedule"
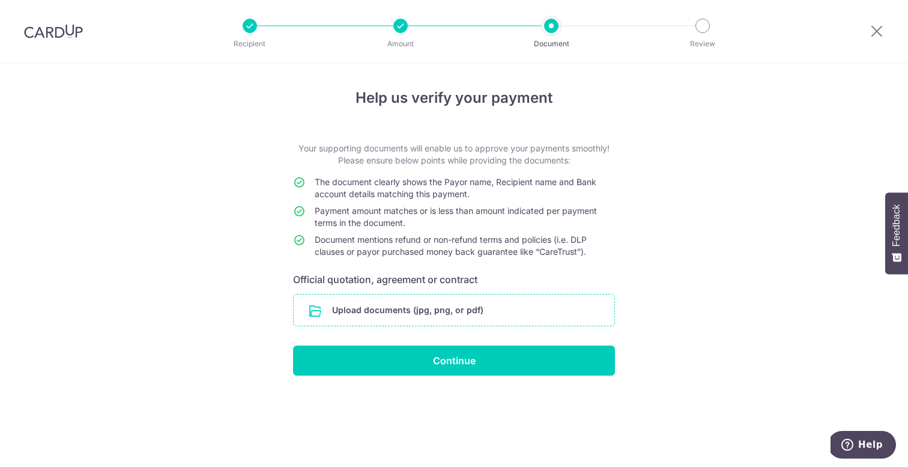
click at [537, 320] on input "file" at bounding box center [454, 309] width 321 height 31
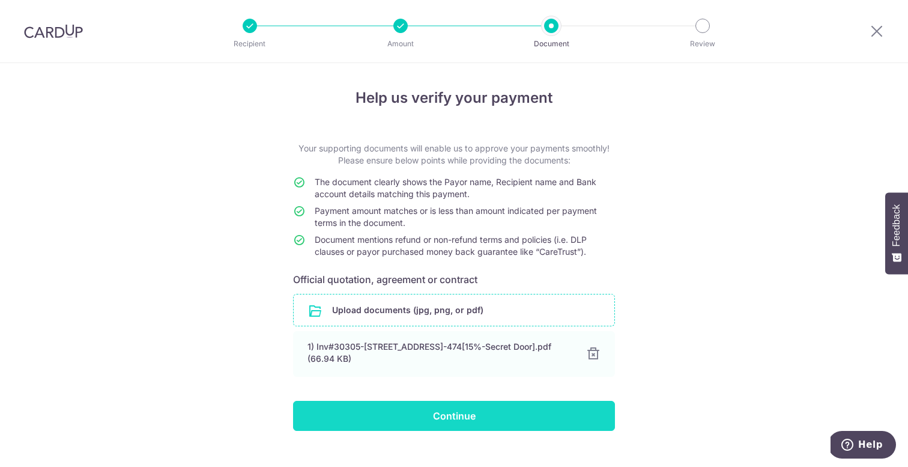
click at [486, 413] on input "Continue" at bounding box center [454, 416] width 322 height 30
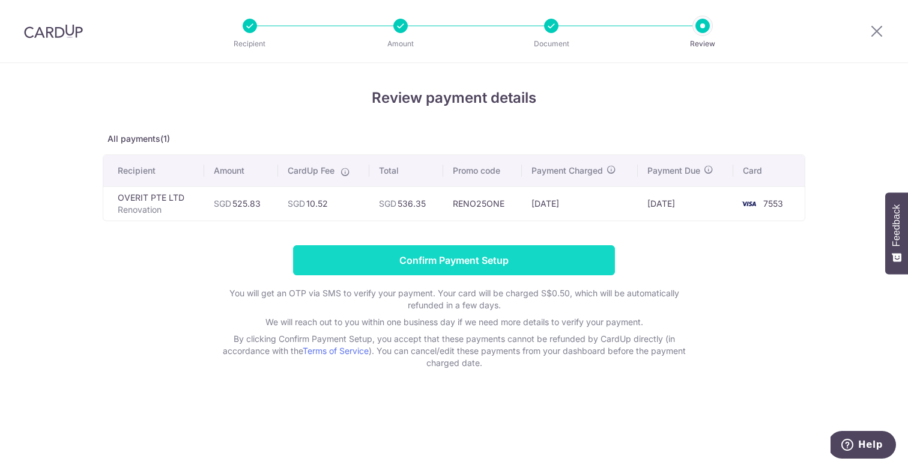
click at [439, 259] on input "Confirm Payment Setup" at bounding box center [454, 260] width 322 height 30
